Goal: Check status: Check status

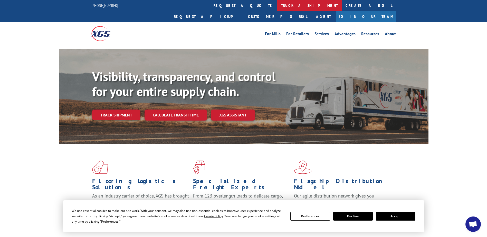
click at [277, 5] on link "track a shipment" at bounding box center [309, 5] width 64 height 11
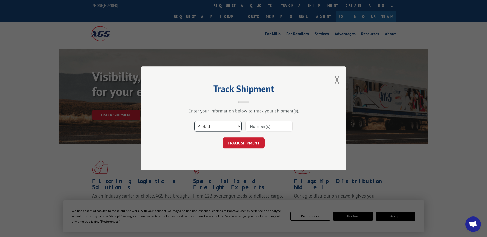
click at [224, 126] on select "Select category... Probill BOL PO" at bounding box center [217, 126] width 47 height 11
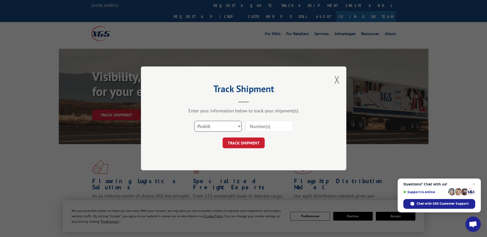
select select "bol"
click at [194, 121] on select "Select category... Probill BOL PO" at bounding box center [217, 126] width 47 height 11
paste input "242085"
type input "242085"
click at [245, 147] on button "TRACK SHIPMENT" at bounding box center [244, 143] width 42 height 11
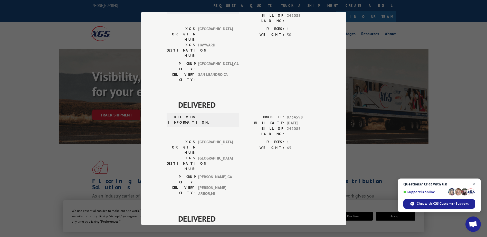
scroll to position [99, 0]
